Goal: Task Accomplishment & Management: Complete application form

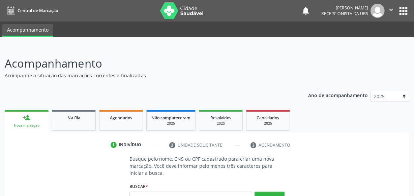
click at [394, 10] on icon "" at bounding box center [390, 9] width 7 height 7
click at [361, 44] on link "Sair" at bounding box center [373, 40] width 46 height 9
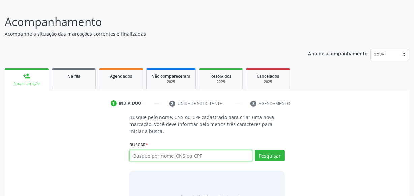
scroll to position [80, 0]
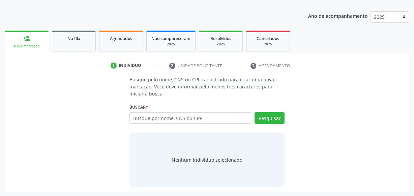
click at [174, 124] on div "Busque por nome, CNS ou CPF Nenhum resultado encontrado para: " " Digite nome, …" at bounding box center [206, 121] width 155 height 16
click at [174, 122] on input "text" at bounding box center [190, 118] width 123 height 11
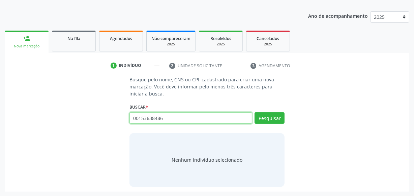
type input "00153638486"
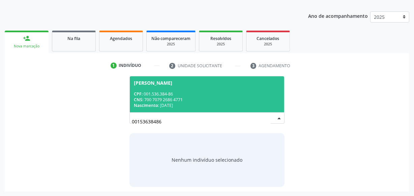
click at [191, 97] on div "CNS: 700 7079 2686 4771" at bounding box center [207, 100] width 146 height 6
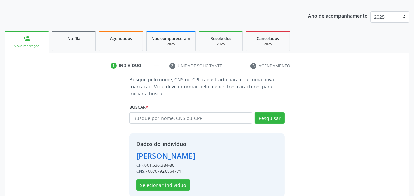
scroll to position [90, 0]
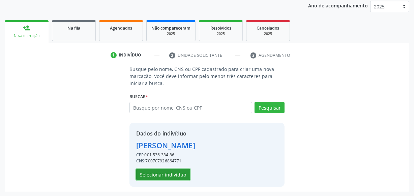
click at [171, 174] on button "Selecionar indivíduo" at bounding box center [163, 174] width 54 height 11
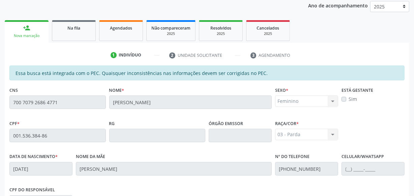
click at [51, 118] on div "Essa busca está integrada com o PEC. Quaisquer inconsistências nas informações …" at bounding box center [206, 167] width 395 height 203
click at [0, 101] on div "Acompanhamento Acompanhe a situação das marcações correntes e finalizadas Relat…" at bounding box center [207, 131] width 414 height 348
click at [80, 25] on div "Na fila" at bounding box center [74, 27] width 34 height 7
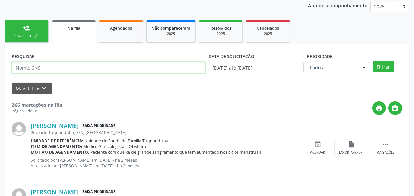
paste input "700 7079 2686 4771"
type input "700 7079 2686 4771"
click at [373, 61] on button "Filtrar" at bounding box center [383, 66] width 21 height 11
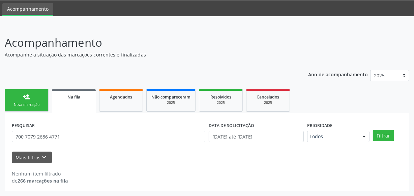
scroll to position [21, 0]
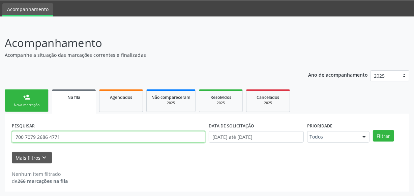
drag, startPoint x: 56, startPoint y: 136, endPoint x: 0, endPoint y: 138, distance: 55.6
click at [0, 138] on div "Acompanhamento Acompanhe a situação das marcações correntes e finalizadas Relat…" at bounding box center [207, 111] width 414 height 171
click at [373, 130] on button "Filtrar" at bounding box center [383, 135] width 21 height 11
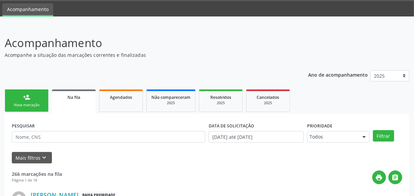
click at [23, 110] on link "person_add Nova marcação" at bounding box center [27, 101] width 44 height 23
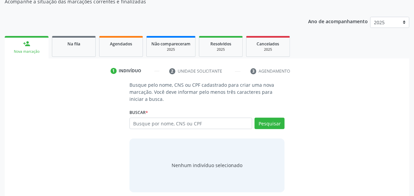
scroll to position [80, 0]
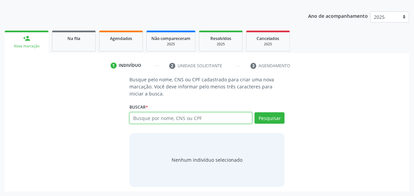
paste input "700 7079 2686 4771"
type input "700 7079 2686 4771"
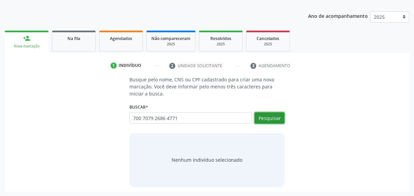
click at [273, 121] on button "Pesquisar" at bounding box center [269, 118] width 30 height 11
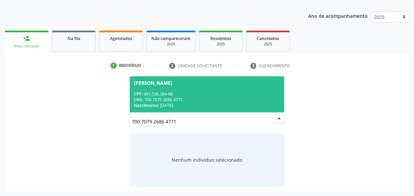
click at [187, 92] on div "CPF: 001.536.384-86" at bounding box center [207, 94] width 146 height 6
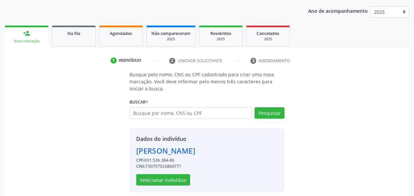
scroll to position [90, 0]
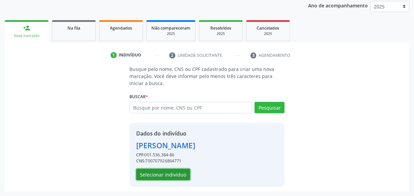
click at [165, 177] on button "Selecionar indivíduo" at bounding box center [163, 174] width 54 height 11
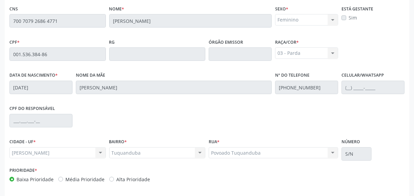
scroll to position [197, 0]
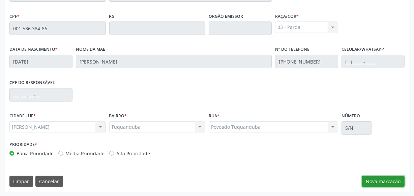
click at [381, 183] on button "Nova marcação" at bounding box center [383, 181] width 42 height 11
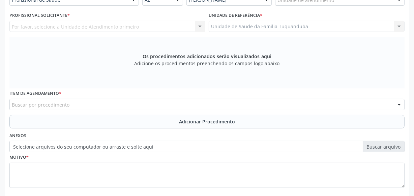
scroll to position [136, 0]
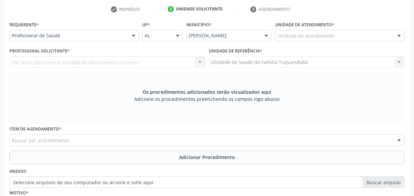
click at [337, 34] on div "Unidade de atendimento" at bounding box center [339, 35] width 129 height 11
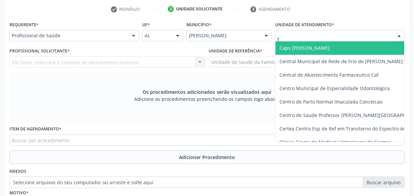
type input "tu"
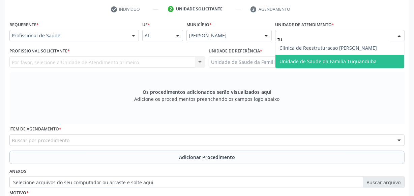
click at [311, 61] on span "Unidade de Saude da Familia Tuquanduba" at bounding box center [327, 61] width 97 height 6
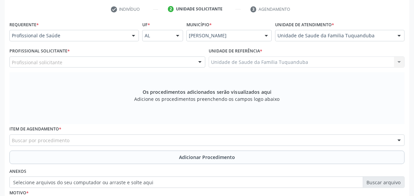
click at [118, 54] on div "Profissional Solicitante * Profissional solicitante Assistente Administrativo -…" at bounding box center [107, 57] width 196 height 22
click at [118, 60] on div "Profissional solicitante" at bounding box center [107, 62] width 196 height 11
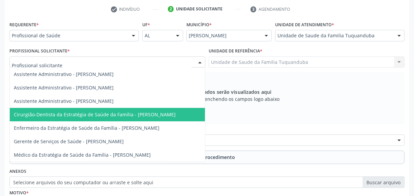
click at [145, 115] on span "Cirurgião-Dentista da Estratégia de Saúde da Família - Vinicius Hallan Souza de…" at bounding box center [95, 115] width 162 height 6
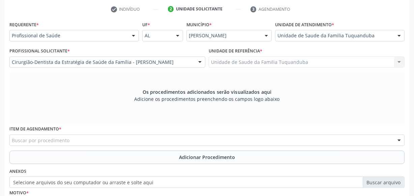
click at [148, 138] on div "Buscar por procedimento" at bounding box center [206, 140] width 395 height 11
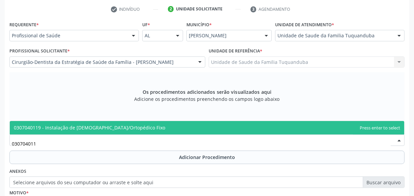
type input "0307040119"
click at [150, 131] on span "0307040119 - Instalação de Aparelho Ortodôntico/Ortopédico Fixo" at bounding box center [207, 127] width 394 height 13
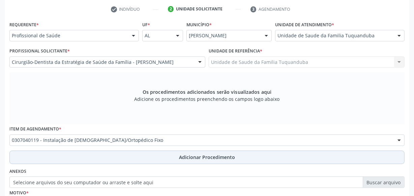
click at [163, 158] on button "Adicionar Procedimento" at bounding box center [206, 157] width 395 height 13
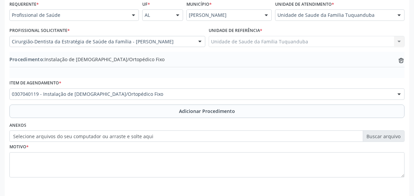
scroll to position [182, 0]
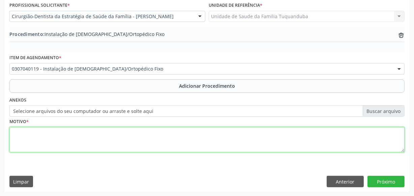
click at [133, 135] on textarea at bounding box center [206, 140] width 395 height 26
type textarea "Anomalias da posição dos dentes."
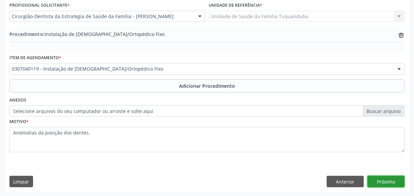
click at [391, 182] on button "Próximo" at bounding box center [385, 181] width 37 height 11
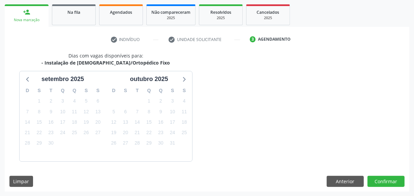
scroll to position [125, 0]
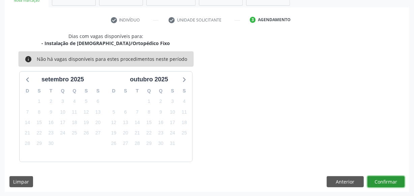
click at [391, 182] on button "Confirmar" at bounding box center [385, 182] width 37 height 11
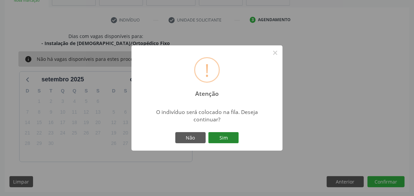
click at [234, 138] on button "Sim" at bounding box center [223, 137] width 30 height 11
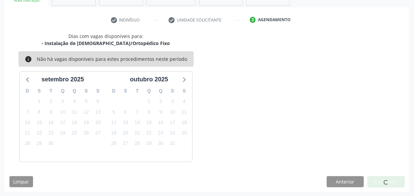
scroll to position [35, 0]
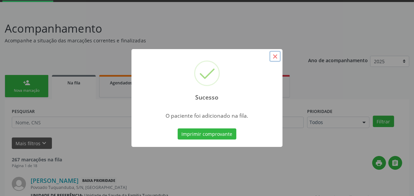
click at [273, 56] on button "×" at bounding box center [274, 56] width 11 height 11
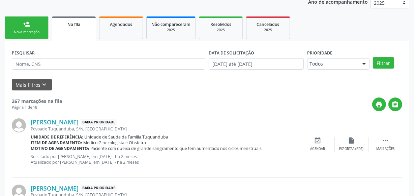
scroll to position [96, 0]
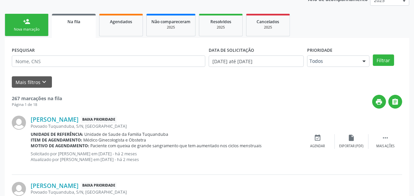
click at [38, 27] on div "Nova marcação" at bounding box center [27, 29] width 34 height 5
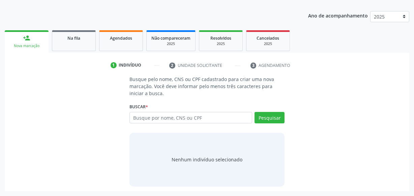
scroll to position [80, 0]
click at [80, 41] on link "Na fila" at bounding box center [74, 41] width 44 height 21
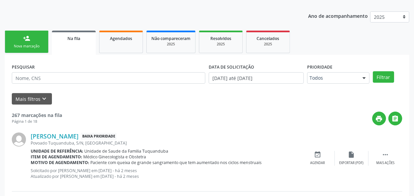
drag, startPoint x: 64, startPoint y: 118, endPoint x: 47, endPoint y: 68, distance: 52.6
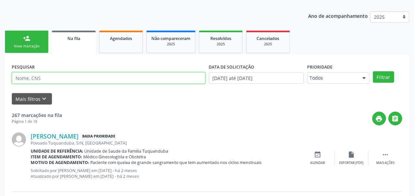
drag, startPoint x: 47, startPoint y: 68, endPoint x: 44, endPoint y: 75, distance: 8.1
paste input "700901943929692"
type input "700901943929692"
click at [373, 71] on button "Filtrar" at bounding box center [383, 76] width 21 height 11
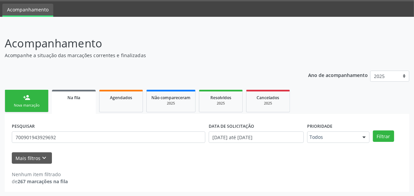
scroll to position [21, 0]
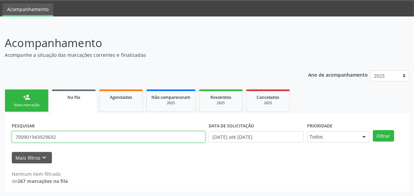
drag, startPoint x: 70, startPoint y: 138, endPoint x: 0, endPoint y: 136, distance: 70.1
click at [0, 136] on div "Acompanhamento Acompanhe a situação das marcações correntes e finalizadas Relat…" at bounding box center [207, 111] width 414 height 171
click at [373, 130] on button "Filtrar" at bounding box center [383, 135] width 21 height 11
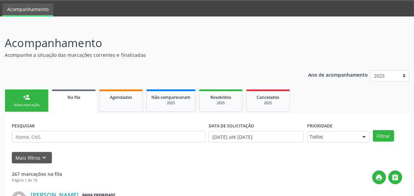
click at [30, 101] on link "person_add Nova marcação" at bounding box center [27, 101] width 44 height 23
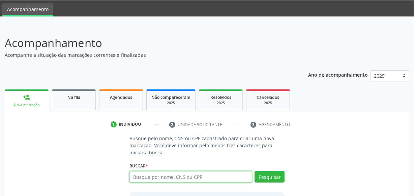
click at [215, 177] on input "text" at bounding box center [190, 176] width 123 height 11
type input "700003233773603"
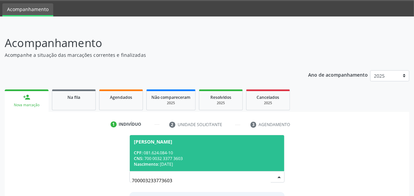
click at [163, 151] on div "CPF: 081.624.084-10" at bounding box center [207, 153] width 146 height 6
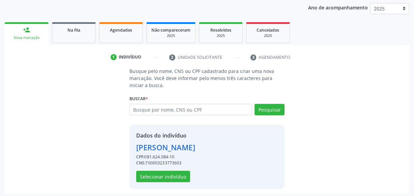
scroll to position [90, 0]
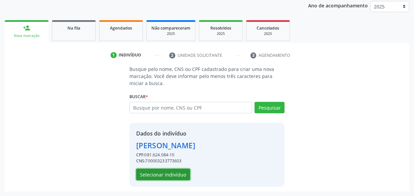
click at [172, 176] on button "Selecionar indivíduo" at bounding box center [163, 174] width 54 height 11
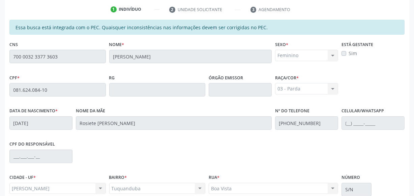
scroll to position [197, 0]
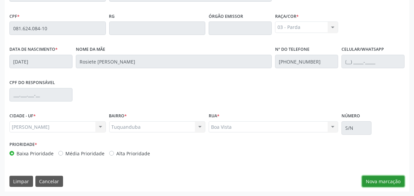
click at [381, 184] on button "Nova marcação" at bounding box center [383, 181] width 42 height 11
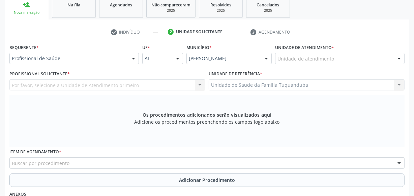
scroll to position [105, 0]
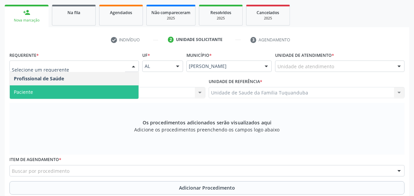
click at [81, 92] on span "Paciente" at bounding box center [74, 92] width 129 height 13
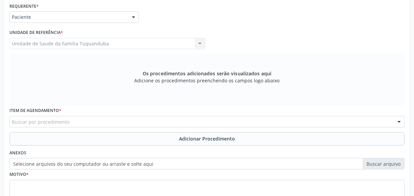
scroll to position [147, 0]
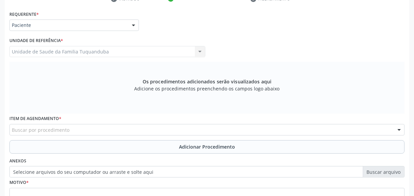
click at [73, 131] on div "Buscar por procedimento" at bounding box center [206, 129] width 395 height 11
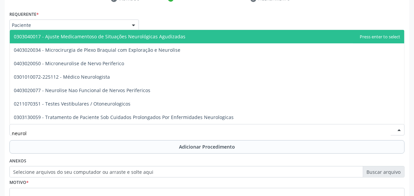
type input "neurolo"
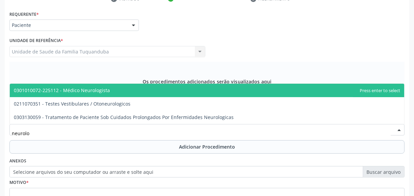
click at [78, 94] on span "0301010072-225112 - Médico Neurologista" at bounding box center [207, 90] width 394 height 13
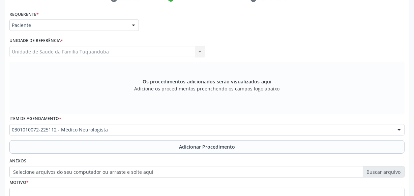
click at [113, 145] on button "Adicionar Procedimento" at bounding box center [206, 146] width 395 height 13
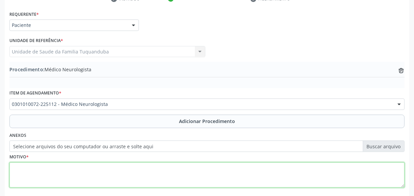
click at [104, 164] on textarea at bounding box center [206, 176] width 395 height 26
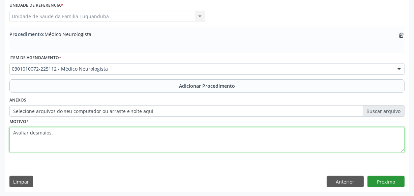
type textarea "Avaliar desmaios."
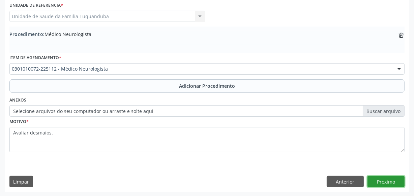
click at [371, 183] on button "Próximo" at bounding box center [385, 181] width 37 height 11
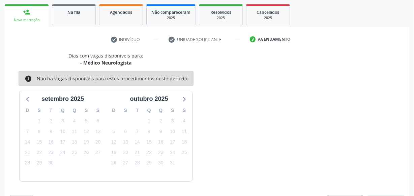
scroll to position [125, 0]
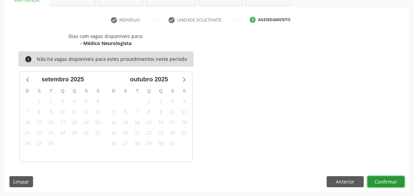
click at [375, 178] on button "Confirmar" at bounding box center [385, 182] width 37 height 11
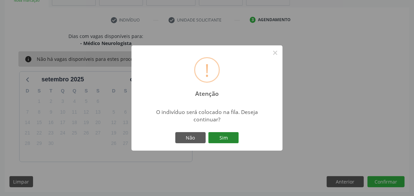
click at [226, 139] on button "Sim" at bounding box center [223, 137] width 30 height 11
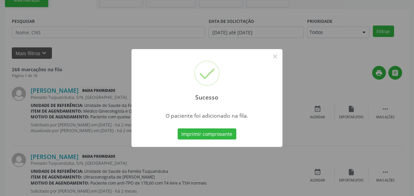
scroll to position [35, 0]
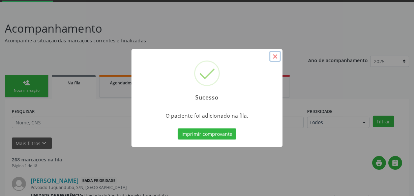
click at [274, 55] on button "×" at bounding box center [274, 56] width 11 height 11
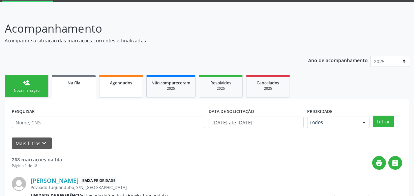
click at [127, 91] on link "Agendados" at bounding box center [121, 86] width 44 height 23
select select "8"
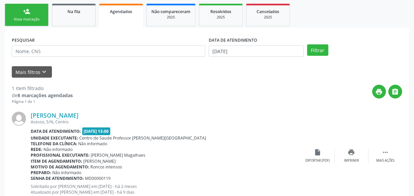
scroll to position [129, 0]
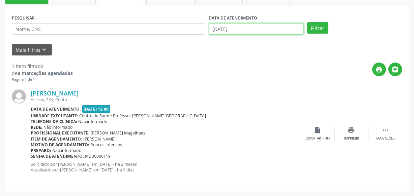
click at [263, 29] on input "11/09/2025" at bounding box center [256, 28] width 95 height 11
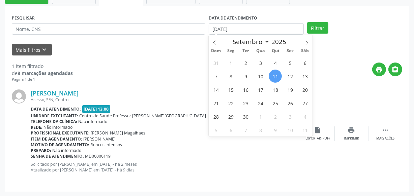
click at [273, 76] on span "11" at bounding box center [275, 76] width 13 height 13
type input "11/09/2025"
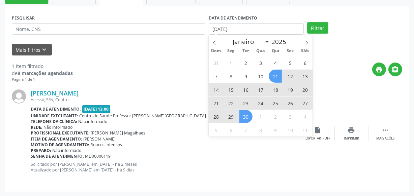
click at [240, 116] on span "30" at bounding box center [245, 116] width 13 height 13
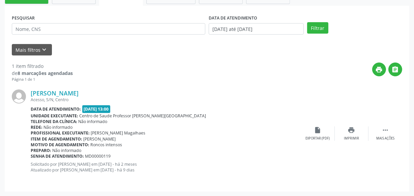
click at [305, 24] on div "Filtrar" at bounding box center [354, 27] width 98 height 11
click at [311, 25] on button "Filtrar" at bounding box center [317, 27] width 21 height 11
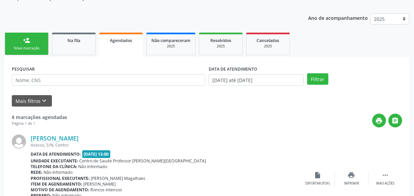
scroll to position [77, 0]
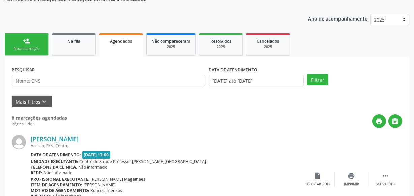
click at [34, 38] on link "person_add Nova marcação" at bounding box center [27, 44] width 44 height 23
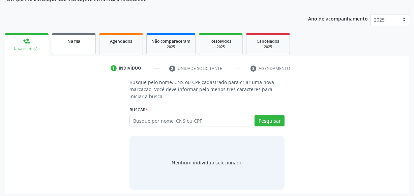
click at [75, 47] on link "Na fila" at bounding box center [74, 43] width 44 height 21
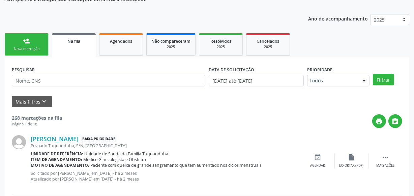
click at [89, 116] on div "print " at bounding box center [232, 122] width 340 height 14
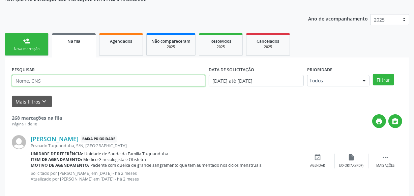
click at [87, 78] on input "text" at bounding box center [108, 80] width 193 height 11
type input "702407010686928"
click at [373, 74] on button "Filtrar" at bounding box center [383, 79] width 21 height 11
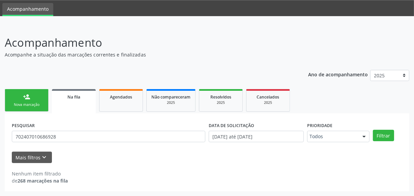
scroll to position [21, 0]
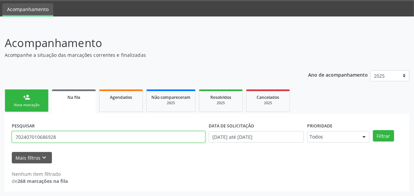
drag, startPoint x: 64, startPoint y: 136, endPoint x: 3, endPoint y: 138, distance: 61.3
click at [0, 139] on div "Acompanhamento Acompanhe a situação das marcações correntes e finalizadas Relat…" at bounding box center [207, 111] width 414 height 171
drag, startPoint x: 87, startPoint y: 139, endPoint x: 87, endPoint y: 120, distance: 18.5
click at [87, 139] on input "702407010686928" at bounding box center [108, 136] width 193 height 11
click at [373, 130] on button "Filtrar" at bounding box center [383, 135] width 21 height 11
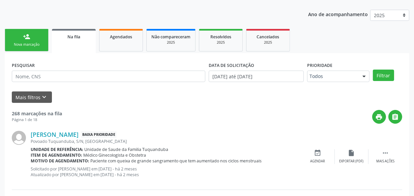
scroll to position [82, 0]
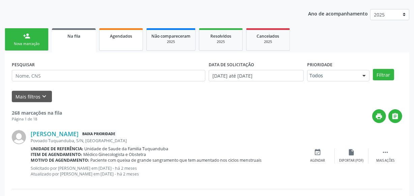
click at [121, 34] on span "Agendados" at bounding box center [121, 36] width 22 height 6
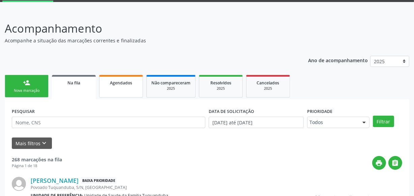
select select "8"
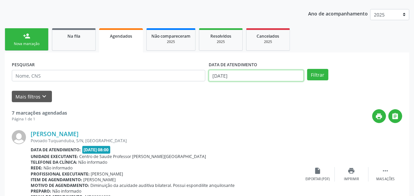
click at [260, 79] on input "11/09/2025" at bounding box center [256, 75] width 95 height 11
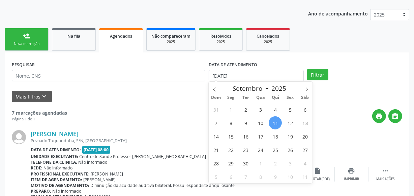
click at [273, 120] on span "11" at bounding box center [275, 123] width 13 height 13
type input "11/09/2025"
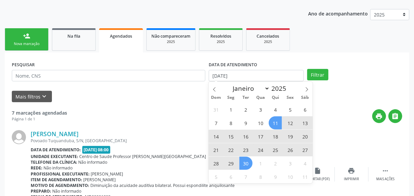
click at [246, 163] on span "30" at bounding box center [245, 163] width 13 height 13
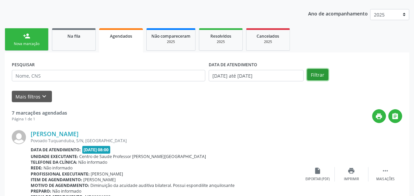
click at [313, 76] on button "Filtrar" at bounding box center [317, 74] width 21 height 11
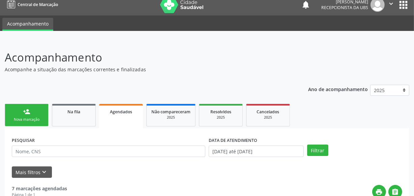
scroll to position [4, 0]
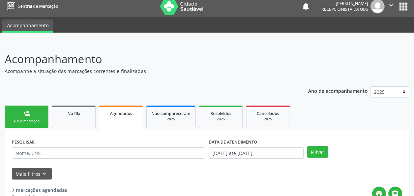
click at [27, 112] on div "person_add" at bounding box center [26, 113] width 7 height 7
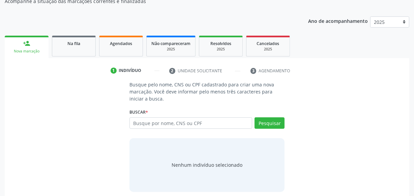
scroll to position [80, 0]
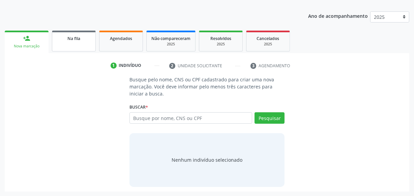
click at [75, 37] on span "Na fila" at bounding box center [73, 39] width 13 height 6
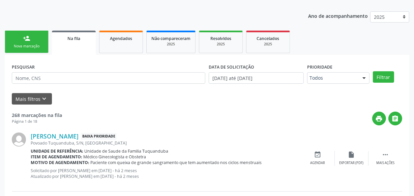
click at [66, 114] on div "print " at bounding box center [232, 119] width 340 height 14
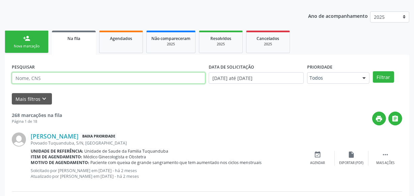
click at [79, 78] on input "text" at bounding box center [108, 77] width 193 height 11
type input "706009868357644"
click at [373, 71] on button "Filtrar" at bounding box center [383, 76] width 21 height 11
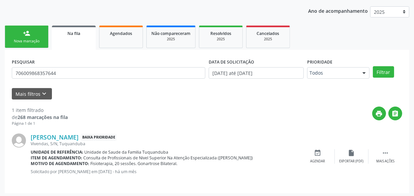
scroll to position [86, 0]
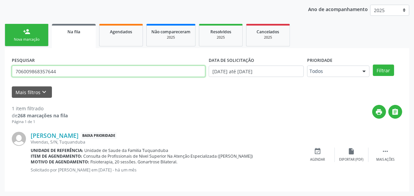
drag, startPoint x: 58, startPoint y: 71, endPoint x: 5, endPoint y: 71, distance: 52.6
click at [5, 71] on div "PESQUISAR 706009868357644 DATA DE SOLICITAÇÃO 01/01/2025 até 11/09/2025 Priorid…" at bounding box center [207, 120] width 404 height 144
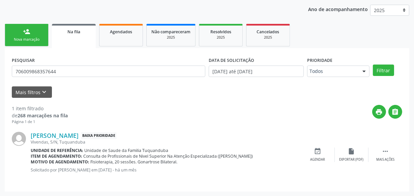
click at [112, 95] on div "Mais filtros keyboard_arrow_down" at bounding box center [207, 93] width 394 height 12
click at [42, 32] on link "person_add Nova marcação" at bounding box center [27, 35] width 44 height 23
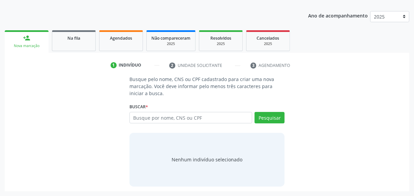
scroll to position [80, 0]
click at [119, 20] on div "Ano de acompanhamento 2025 person_add Nova marcação Na fila Agendados Não compa…" at bounding box center [207, 99] width 404 height 185
click at [113, 41] on link "Agendados" at bounding box center [121, 41] width 44 height 21
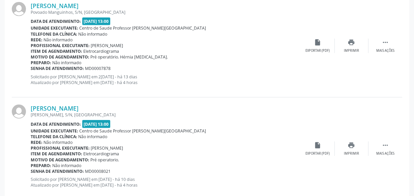
scroll to position [508, 0]
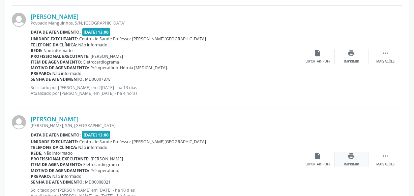
click at [352, 158] on icon "print" at bounding box center [351, 156] width 7 height 7
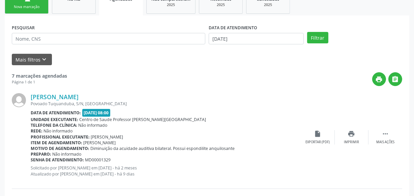
scroll to position [122, 0]
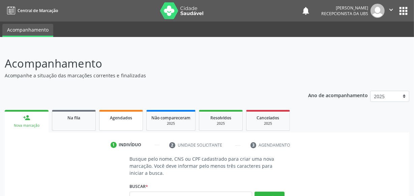
click at [126, 115] on span "Agendados" at bounding box center [121, 118] width 22 height 6
select select "8"
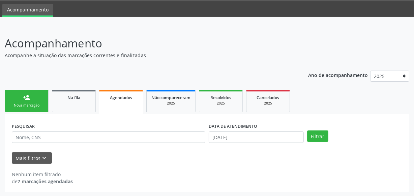
scroll to position [21, 0]
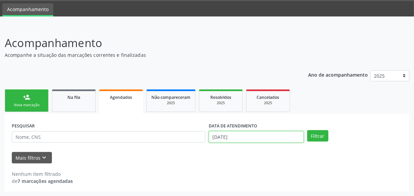
click at [228, 142] on div "DATA DE ATENDIMENTO 11/09/2025" at bounding box center [256, 134] width 98 height 26
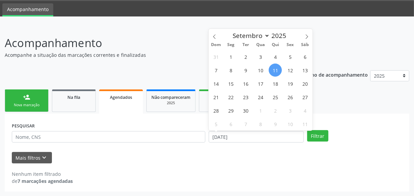
click at [276, 67] on span "11" at bounding box center [275, 70] width 13 height 13
type input "11/09/2025"
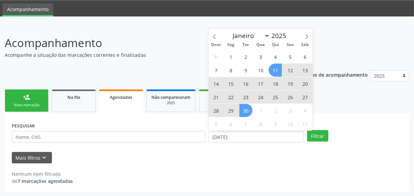
click at [244, 112] on span "30" at bounding box center [245, 110] width 13 height 13
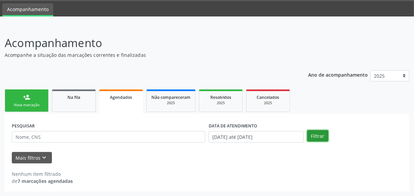
click at [308, 133] on button "Filtrar" at bounding box center [317, 135] width 21 height 11
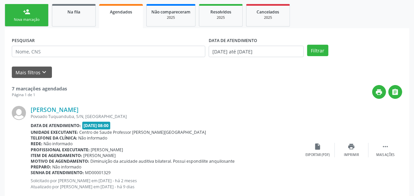
scroll to position [122, 0]
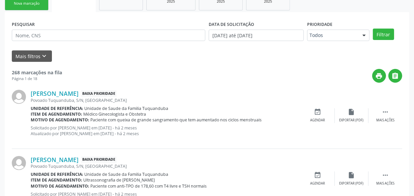
click at [120, 79] on div "print " at bounding box center [232, 76] width 340 height 14
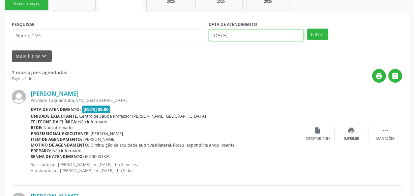
click at [253, 36] on input "11/09/2025" at bounding box center [256, 35] width 95 height 11
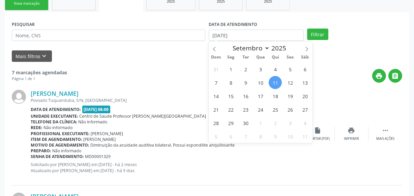
click at [274, 82] on span "11" at bounding box center [275, 82] width 13 height 13
type input "11/09/2025"
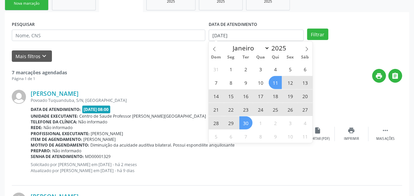
click at [243, 122] on span "30" at bounding box center [245, 123] width 13 height 13
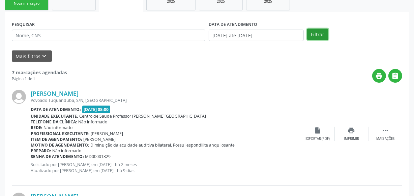
click at [314, 33] on button "Filtrar" at bounding box center [317, 34] width 21 height 11
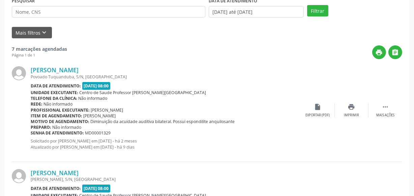
scroll to position [0, 0]
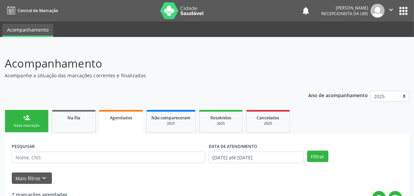
click at [392, 8] on icon "" at bounding box center [390, 9] width 7 height 7
click at [375, 40] on link "Sair" at bounding box center [373, 40] width 46 height 9
